Goal: Task Accomplishment & Management: Use online tool/utility

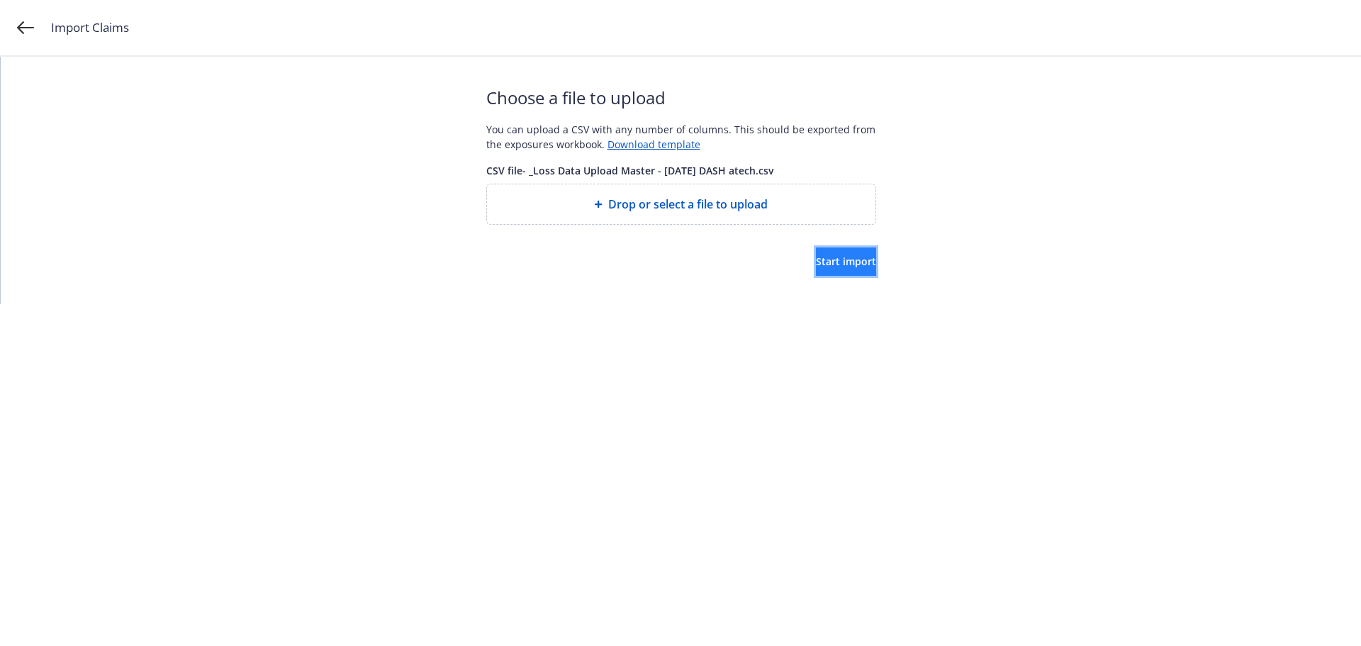
click at [816, 260] on span "Start import" at bounding box center [846, 260] width 60 height 13
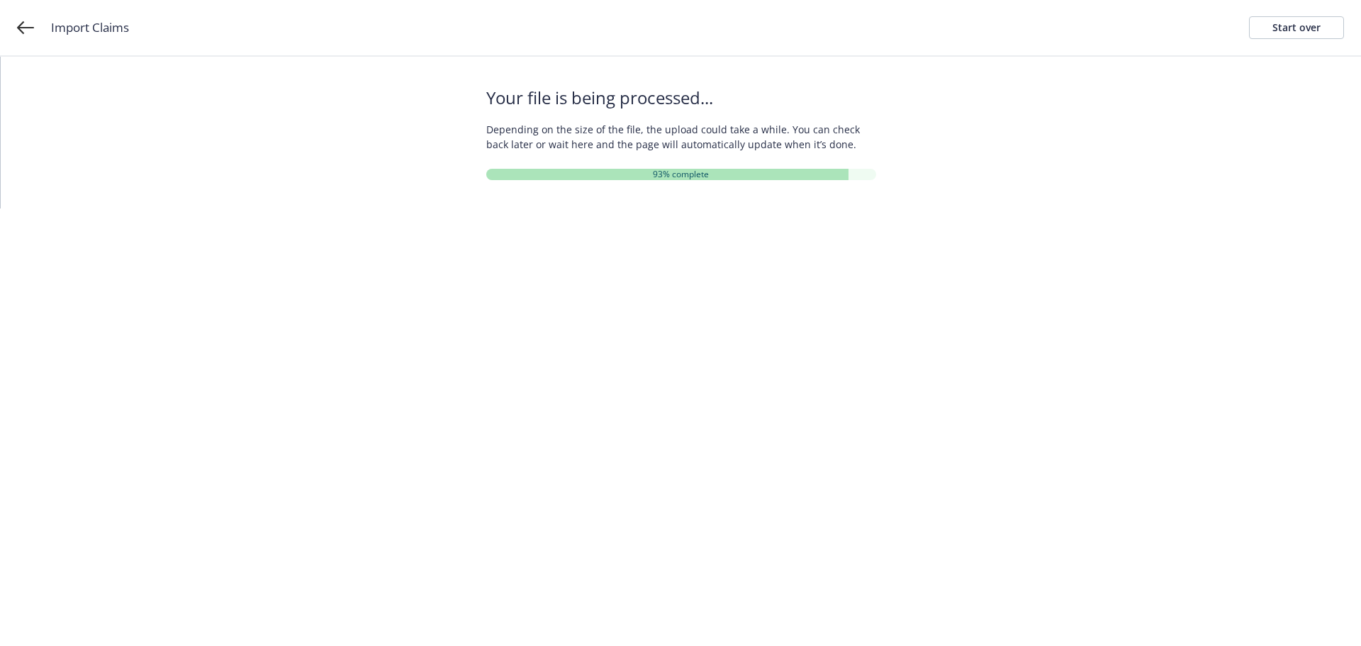
click at [925, 112] on div "Your file is being processed... Depending on the size of the file, the upload c…" at bounding box center [681, 133] width 1360 height 152
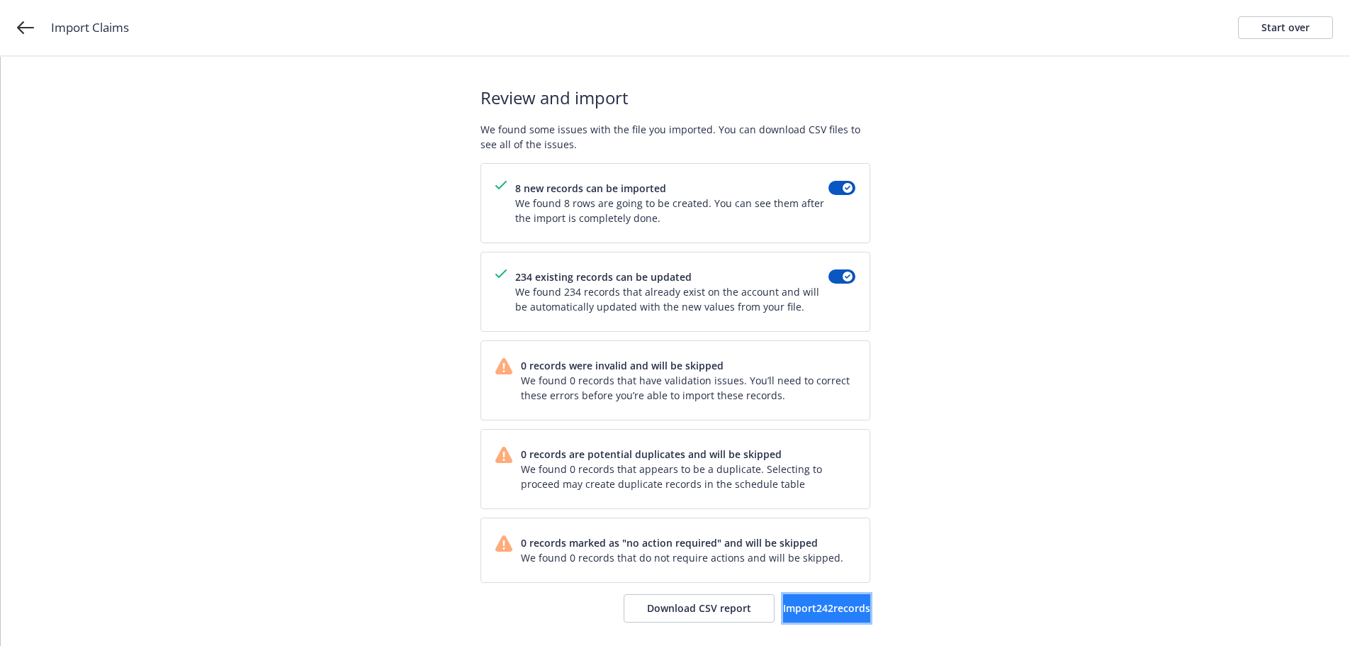
click at [783, 610] on span "Import 242 records" at bounding box center [826, 607] width 87 height 13
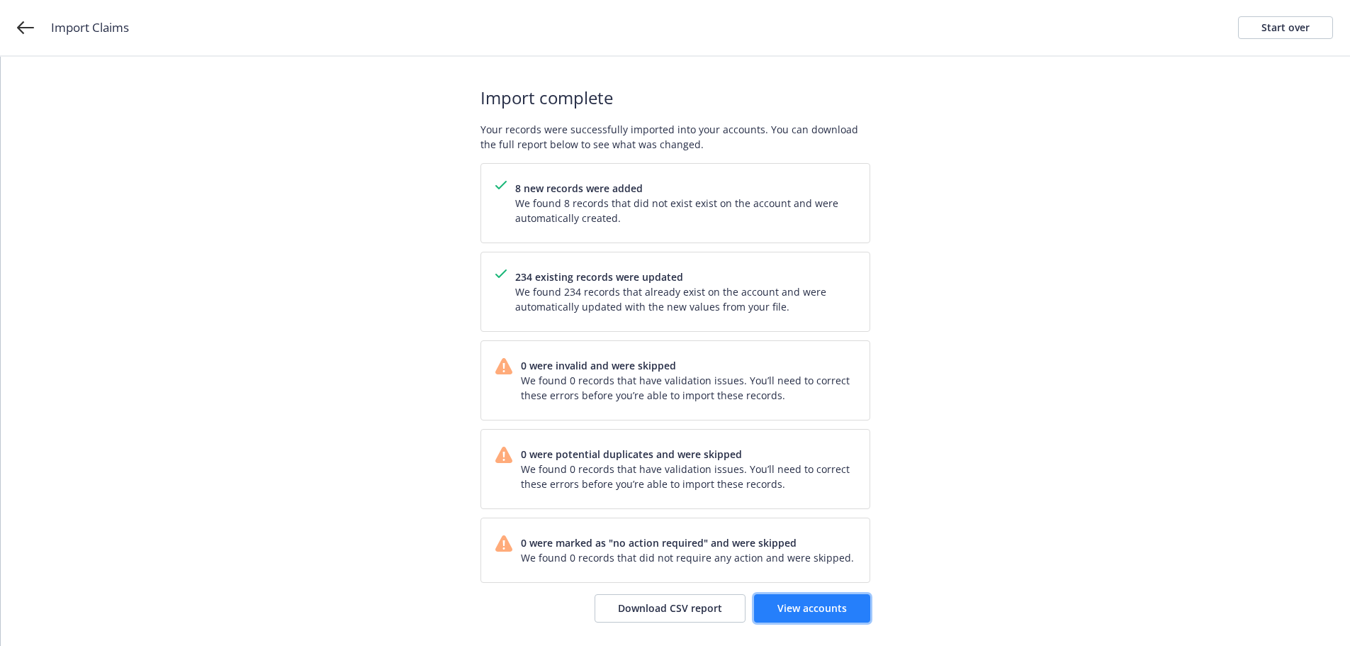
click at [836, 606] on span "View accounts" at bounding box center [812, 607] width 69 height 13
